Goal: Task Accomplishment & Management: Manage account settings

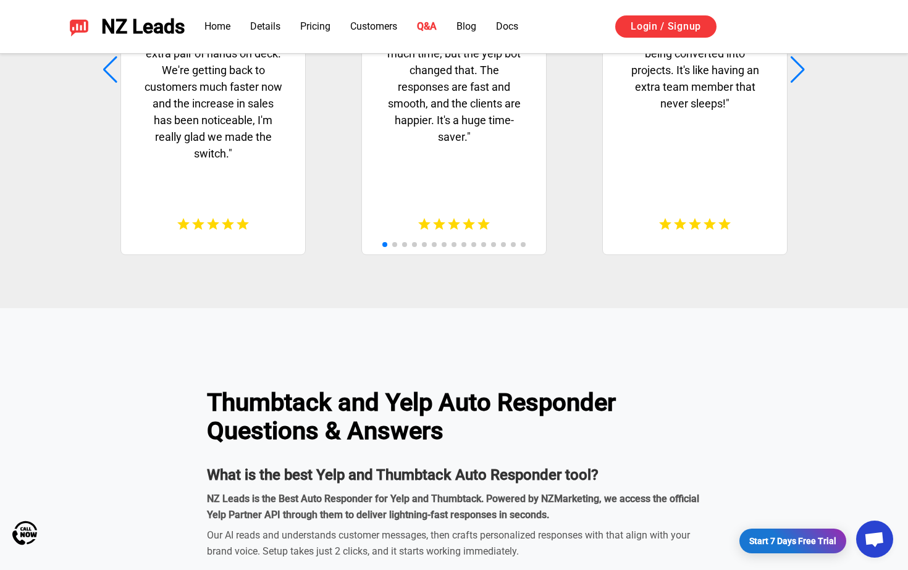
scroll to position [2708, 0]
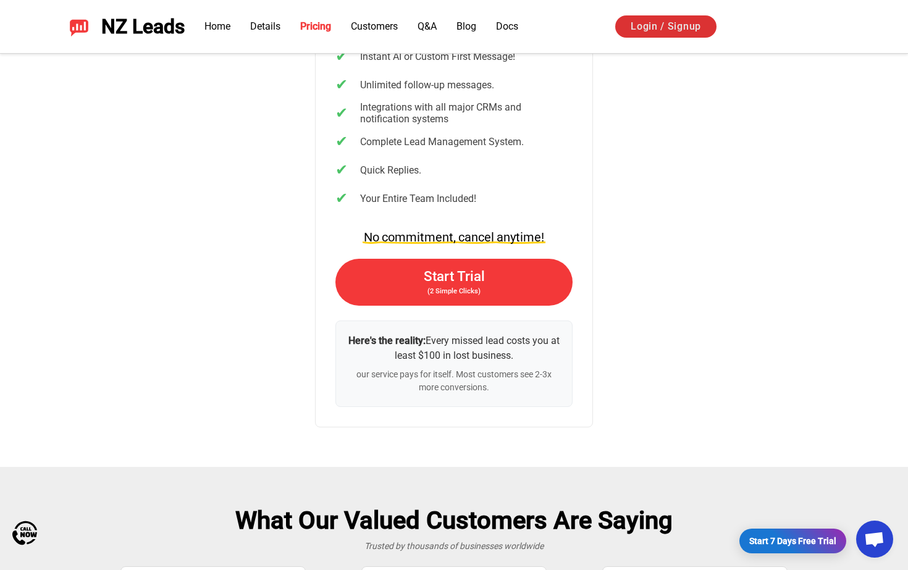
click at [669, 31] on link "Login / Signup" at bounding box center [665, 26] width 101 height 22
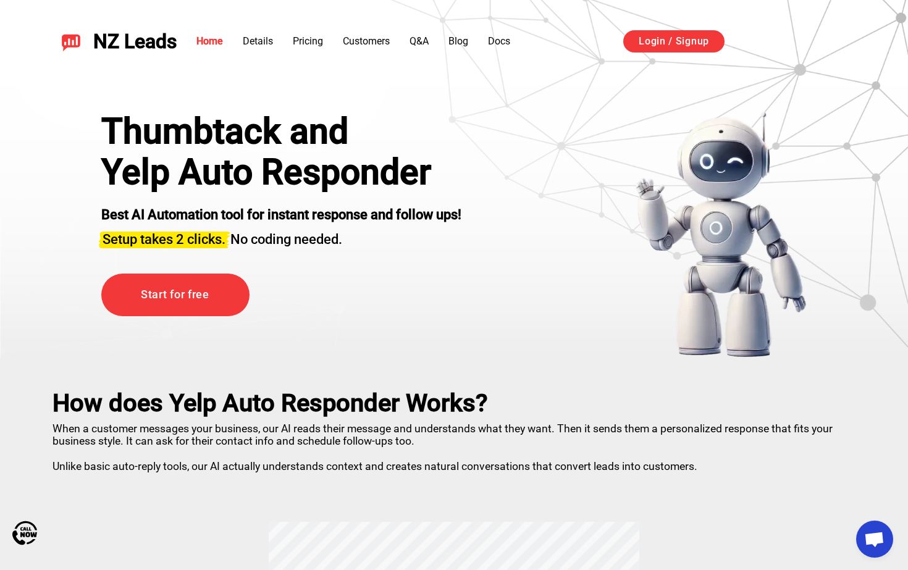
scroll to position [0, 0]
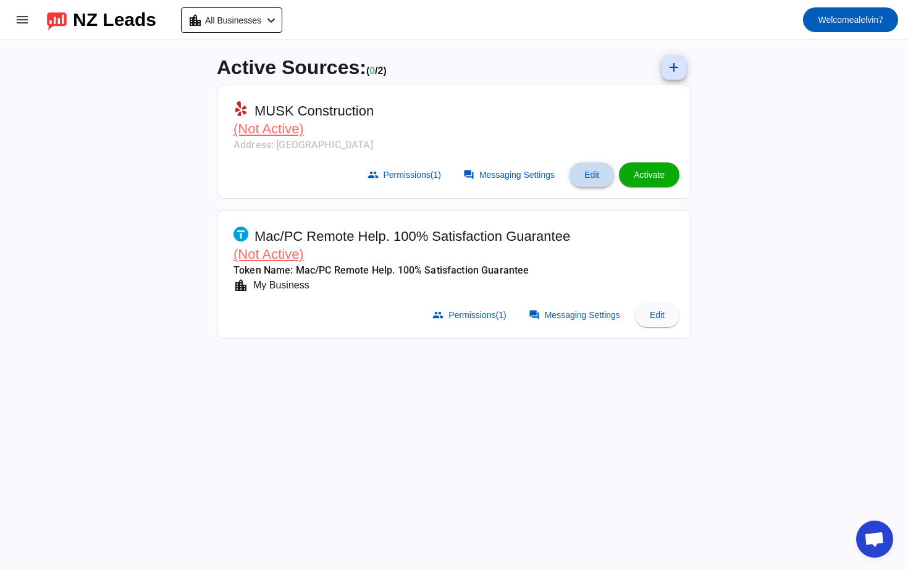
click at [577, 177] on span at bounding box center [591, 175] width 44 height 30
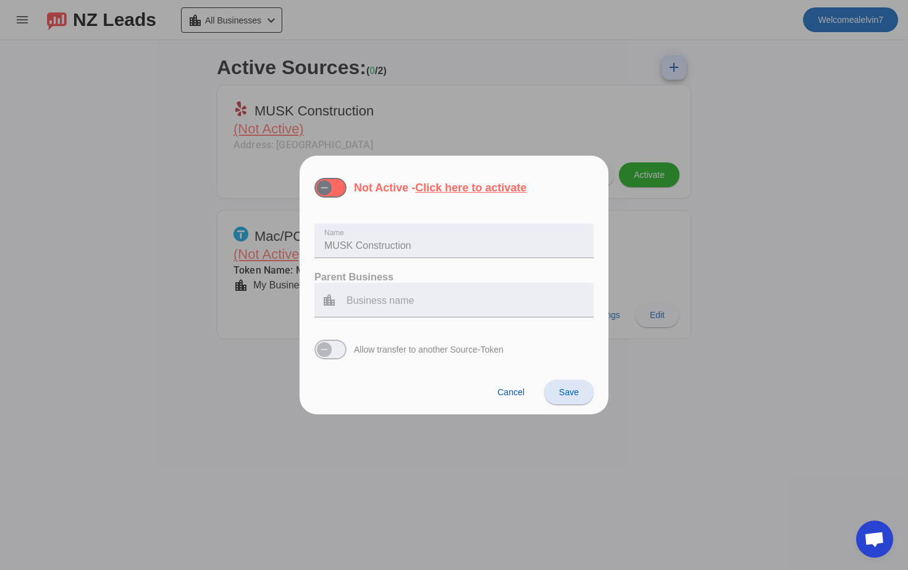
click at [609, 122] on div at bounding box center [454, 285] width 908 height 570
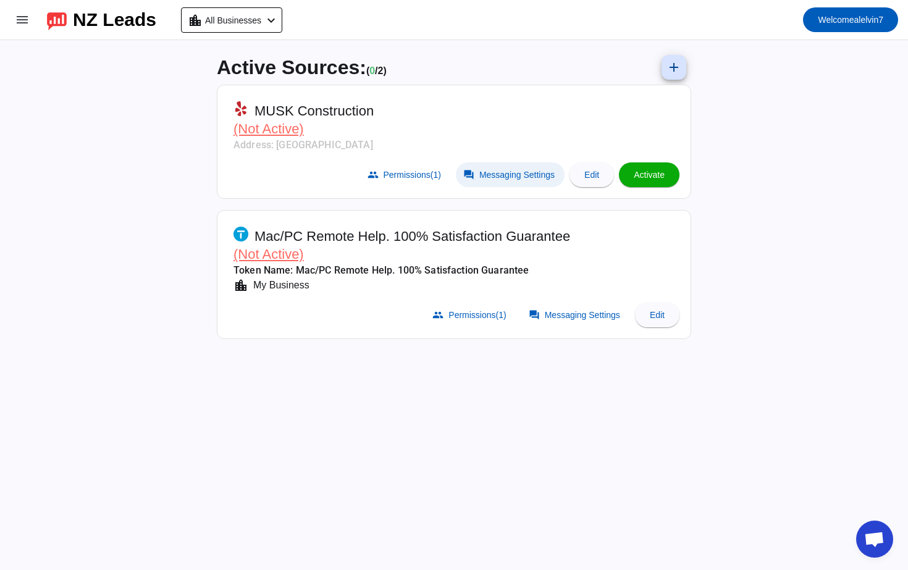
click at [504, 172] on span "Messaging Settings" at bounding box center [516, 175] width 75 height 10
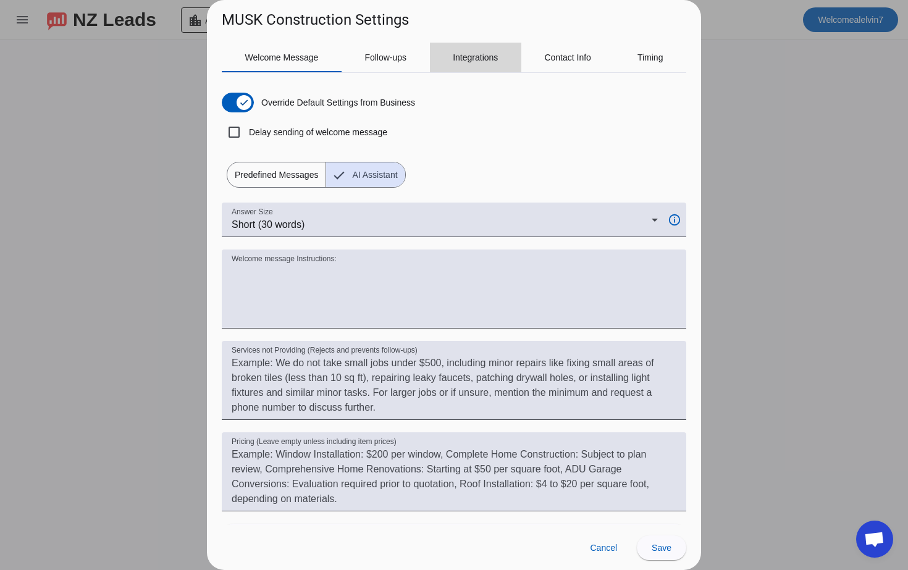
click at [505, 60] on div "Integrations" at bounding box center [475, 58] width 91 height 30
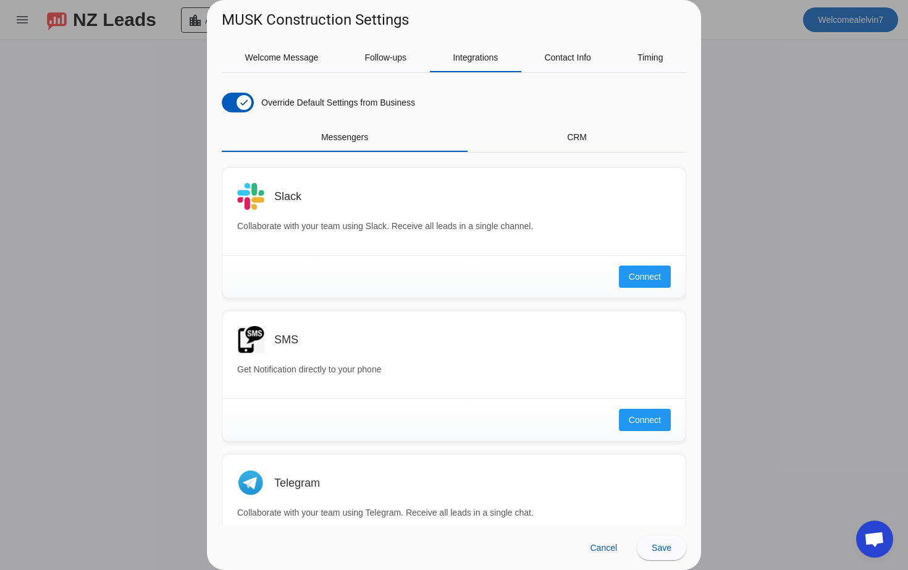
click at [592, 122] on div "Override Default Settings from Business Messengers CRM Slack Collaborate with y…" at bounding box center [454, 304] width 464 height 442
click at [563, 61] on span "Contact Info" at bounding box center [567, 57] width 47 height 9
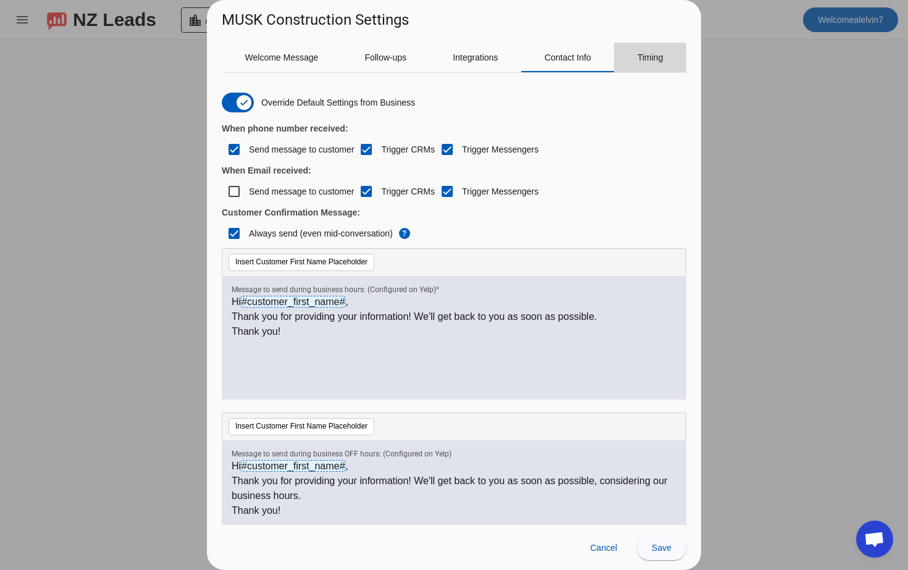
click at [641, 61] on span "Timing" at bounding box center [650, 57] width 26 height 9
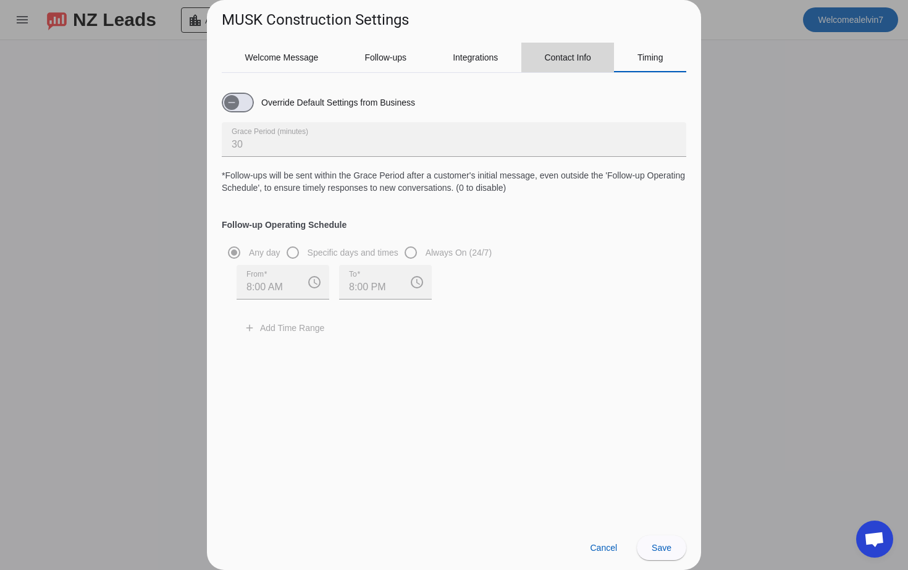
click at [582, 67] on span "Contact Info" at bounding box center [567, 58] width 47 height 30
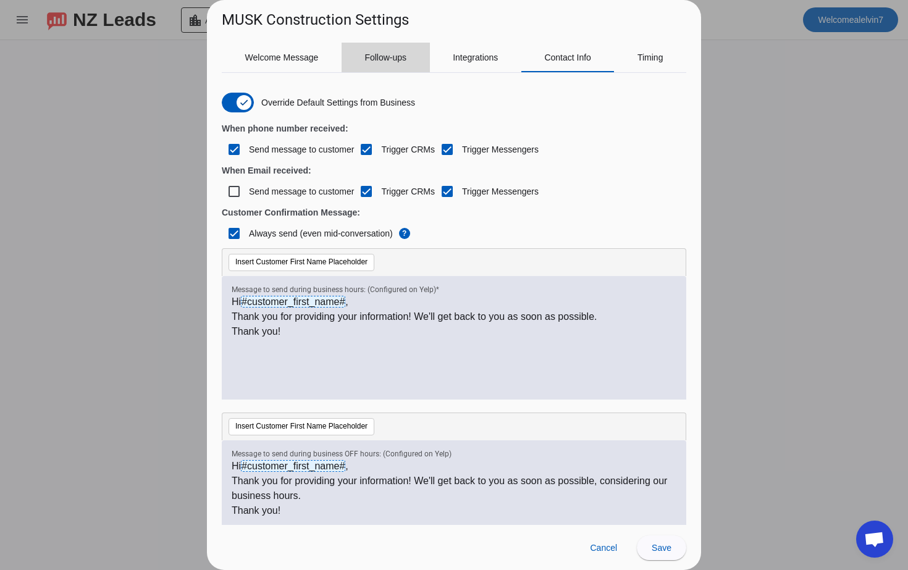
click at [358, 67] on div "Follow-ups" at bounding box center [386, 58] width 88 height 30
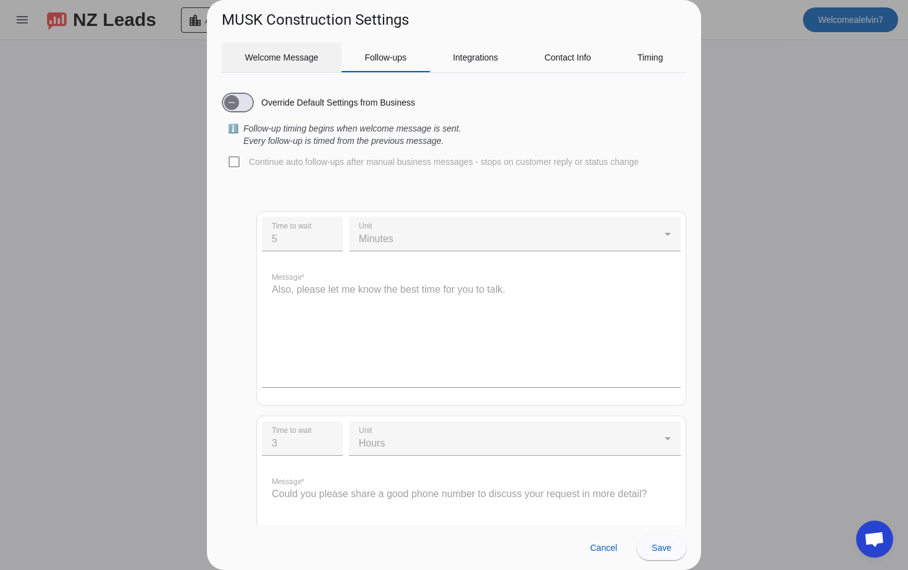
click at [296, 67] on span "Welcome Message" at bounding box center [281, 58] width 73 height 30
